Goal: Find specific fact: Find specific fact

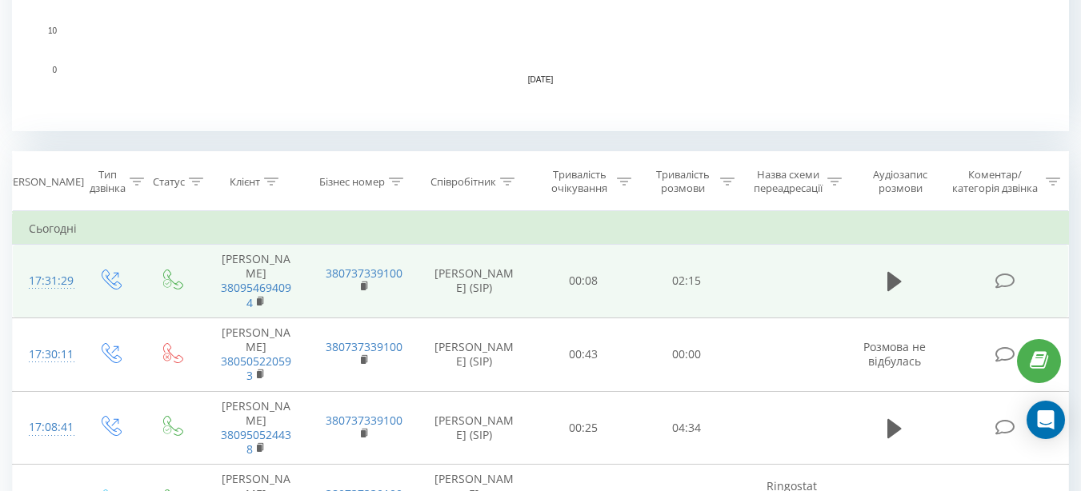
scroll to position [560, 0]
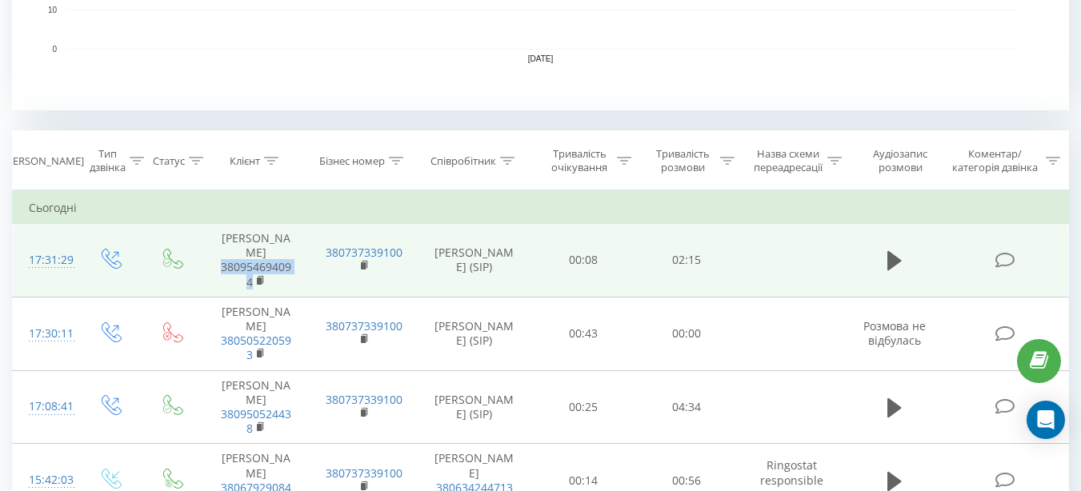
drag, startPoint x: 213, startPoint y: 250, endPoint x: 252, endPoint y: 269, distance: 43.3
click at [252, 269] on td "Ivaniv Anna 380954694094" at bounding box center [255, 261] width 107 height 74
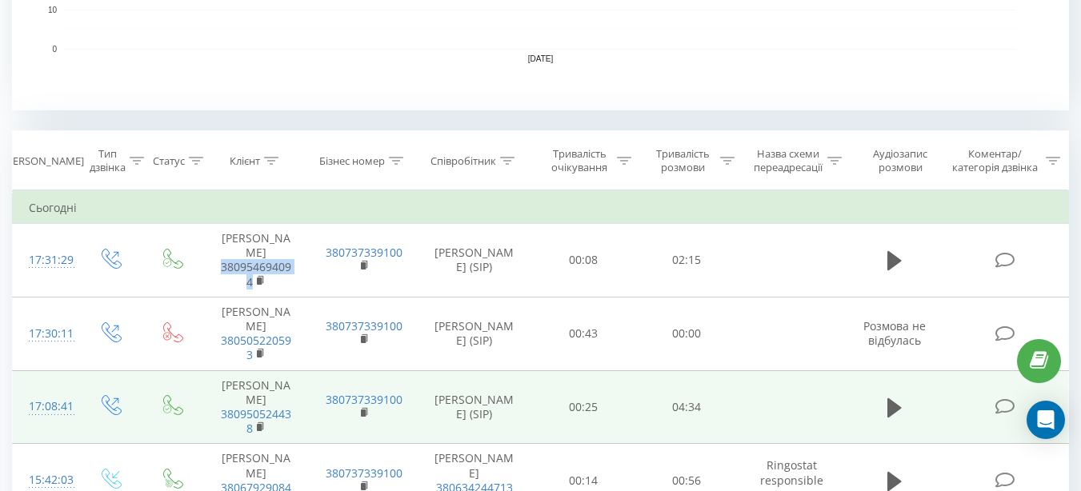
copy link "380954694094"
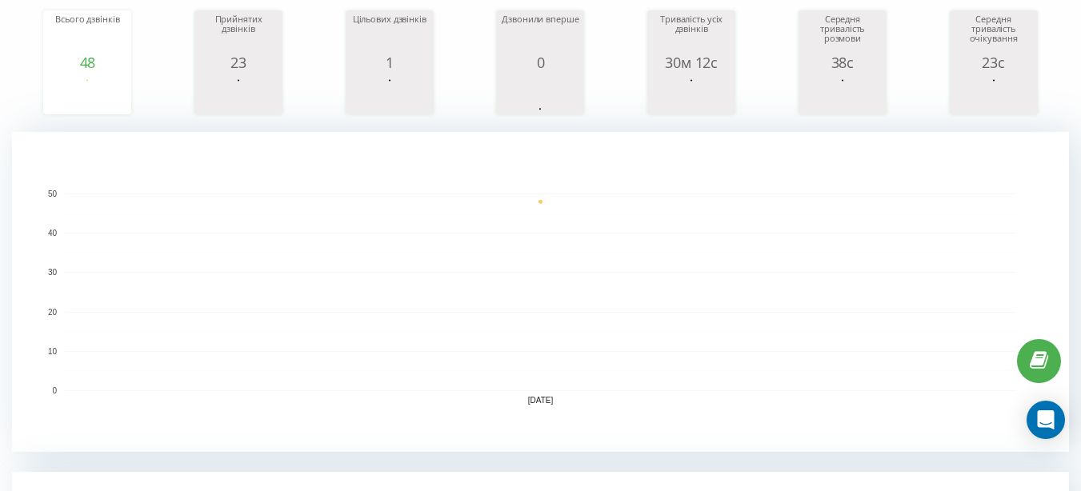
scroll to position [0, 0]
